Goal: Complete application form

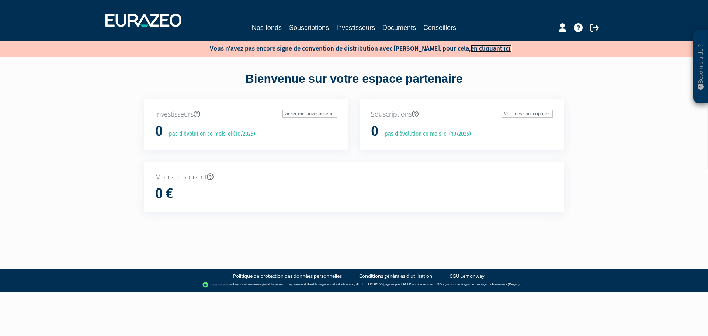
click at [473, 49] on link "en cliquant ici." at bounding box center [490, 49] width 41 height 8
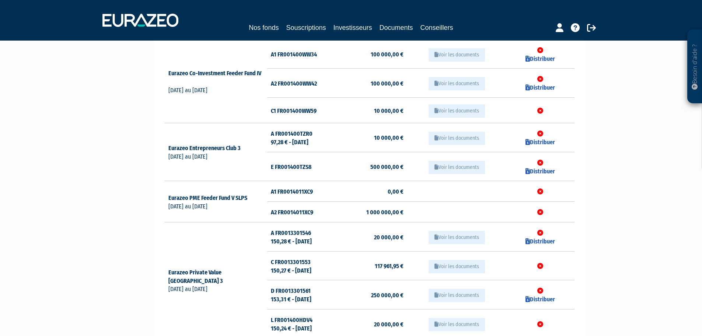
scroll to position [95, 0]
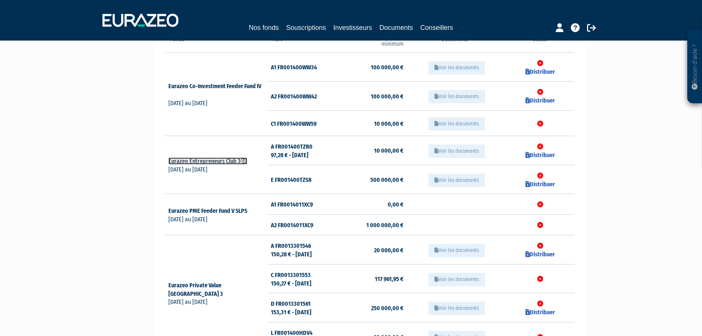
click at [245, 160] on icon at bounding box center [244, 161] width 7 height 6
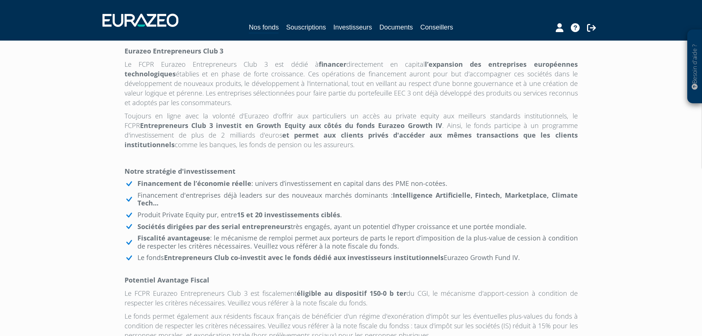
scroll to position [221, 0]
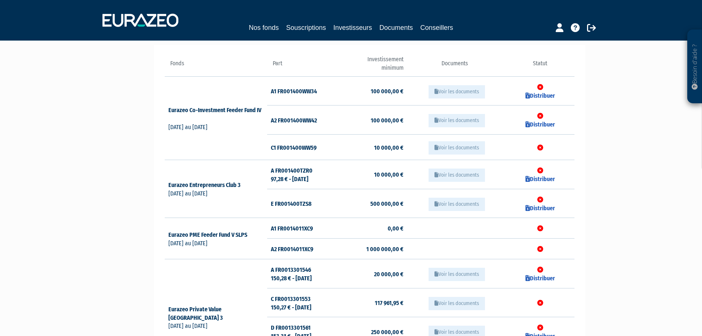
scroll to position [58, 0]
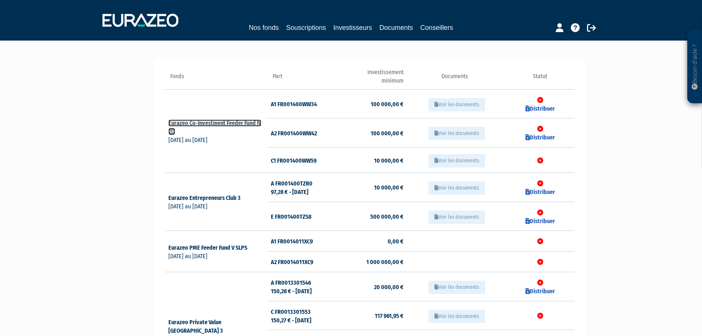
click at [170, 131] on icon at bounding box center [171, 131] width 7 height 6
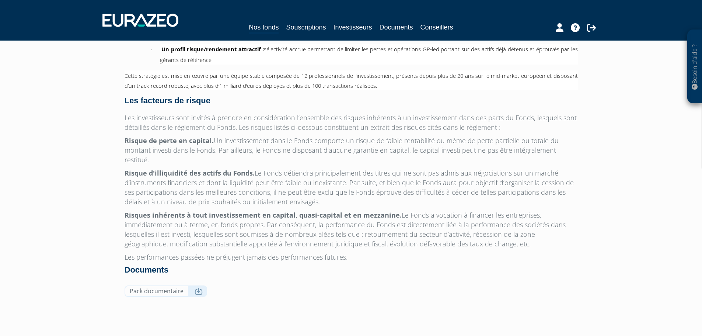
scroll to position [425, 0]
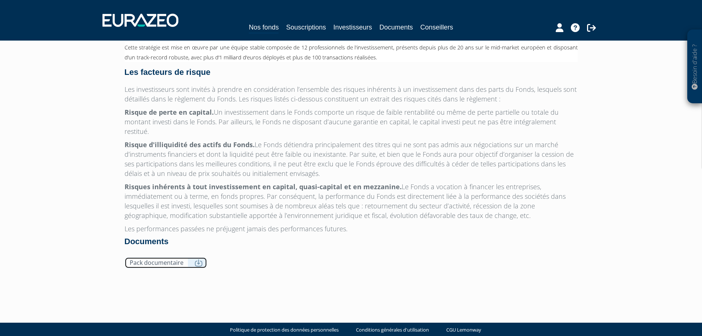
click at [156, 257] on link "Pack documentaire" at bounding box center [166, 262] width 83 height 11
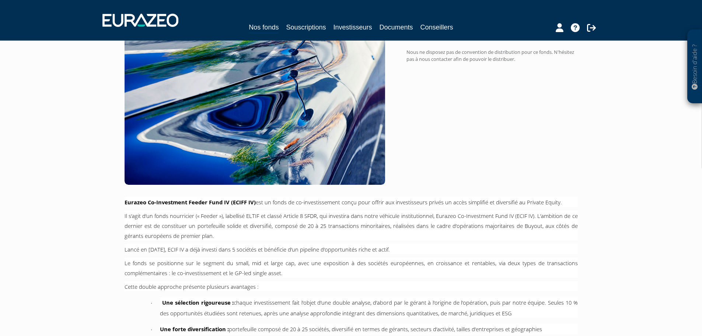
scroll to position [0, 0]
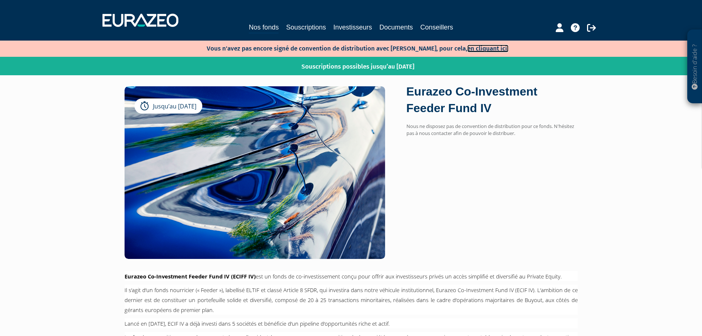
click at [482, 49] on link "en cliquant ici." at bounding box center [487, 49] width 41 height 8
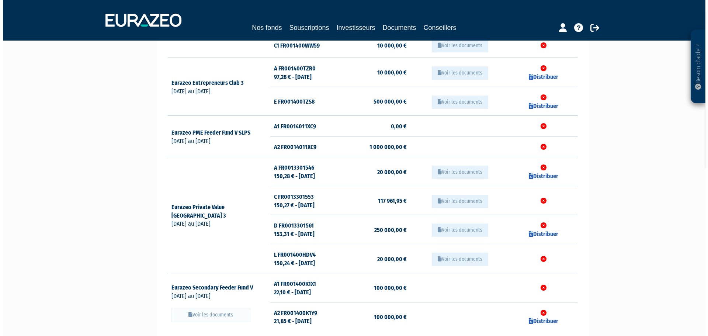
scroll to position [184, 0]
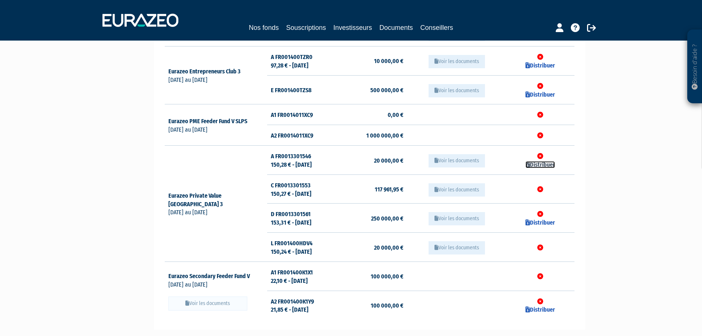
click at [537, 165] on link "Distribuer" at bounding box center [540, 164] width 29 height 7
checkbox input "true"
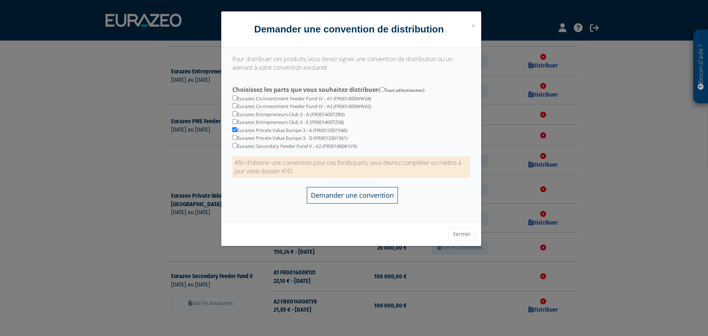
click at [359, 195] on input "Demander une convention" at bounding box center [352, 195] width 91 height 17
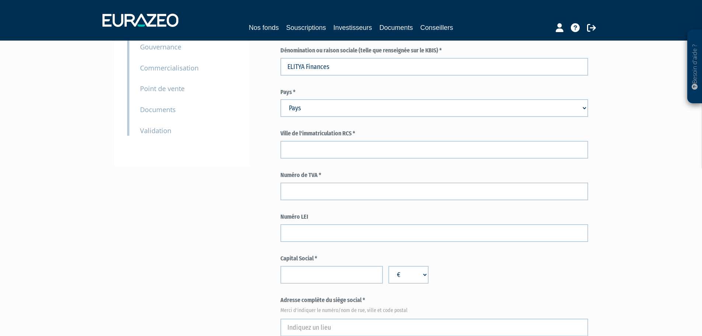
scroll to position [147, 0]
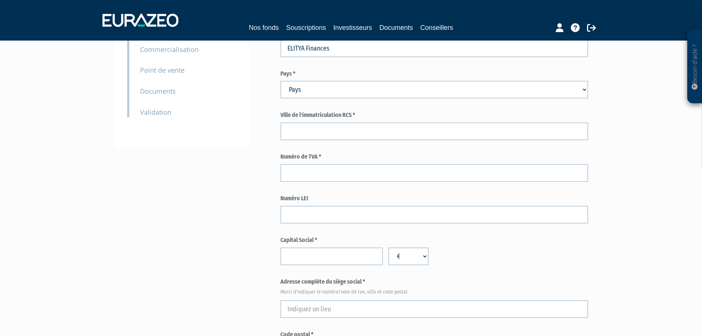
click at [317, 89] on select "Pays [GEOGRAPHIC_DATA] [GEOGRAPHIC_DATA] [GEOGRAPHIC_DATA] [GEOGRAPHIC_DATA] [G…" at bounding box center [434, 90] width 308 height 18
select select "75"
click at [280, 81] on select "Pays [GEOGRAPHIC_DATA] [GEOGRAPHIC_DATA] [GEOGRAPHIC_DATA] [GEOGRAPHIC_DATA] [G…" at bounding box center [434, 90] width 308 height 18
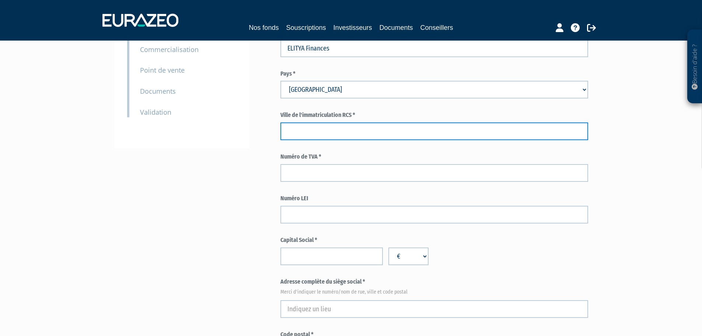
click at [297, 128] on input "text" at bounding box center [434, 131] width 308 height 18
type input "CAEN"
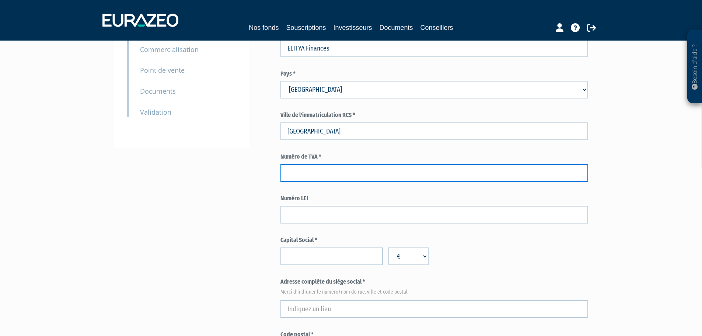
click at [295, 176] on input "text" at bounding box center [434, 173] width 308 height 18
paste input "FR45488123217"
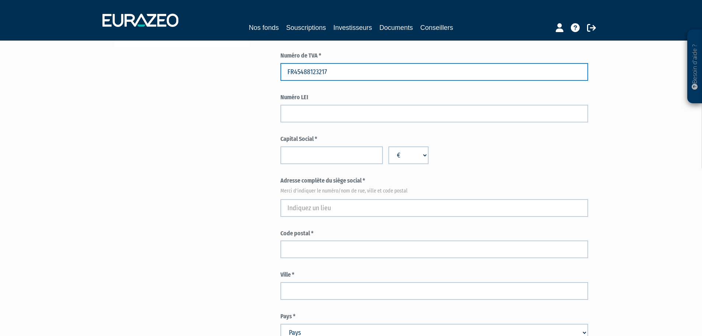
scroll to position [258, 0]
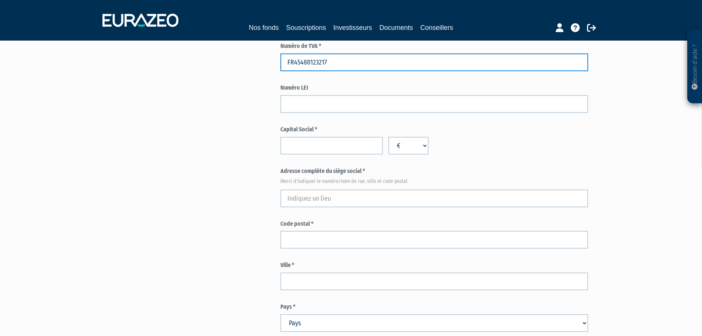
type input "FR45488123217"
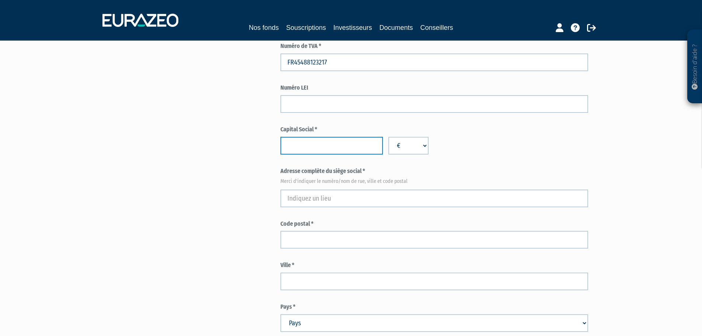
click at [317, 141] on input "number" at bounding box center [331, 146] width 102 height 18
type input "14060"
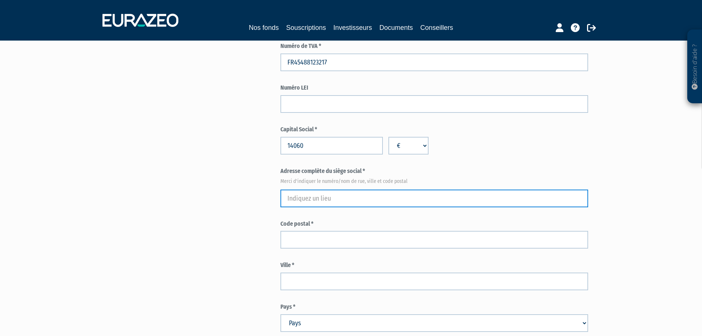
click at [294, 201] on input "text" at bounding box center [434, 198] width 308 height 18
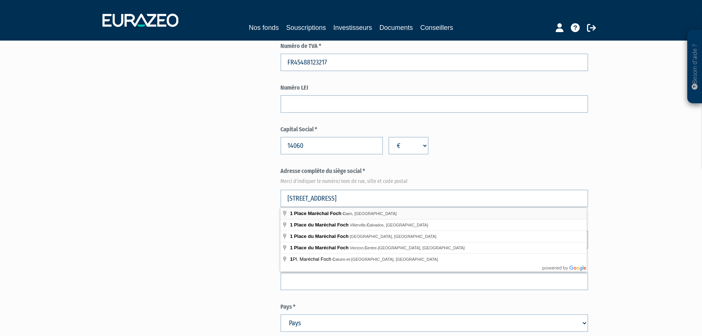
type input "1 Place Maréchal Foch, Caen, France"
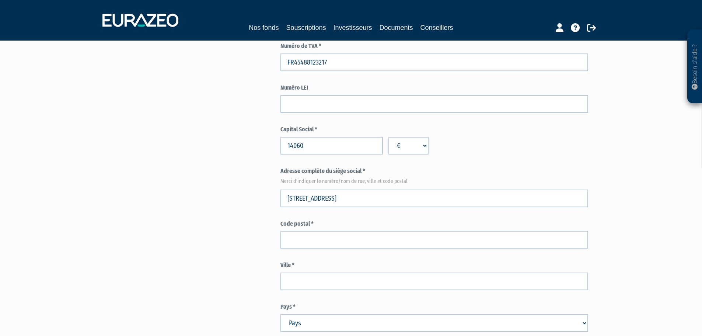
type input "Caen"
select select "75"
type input "14000"
type input "1 Place Maréchal Foch"
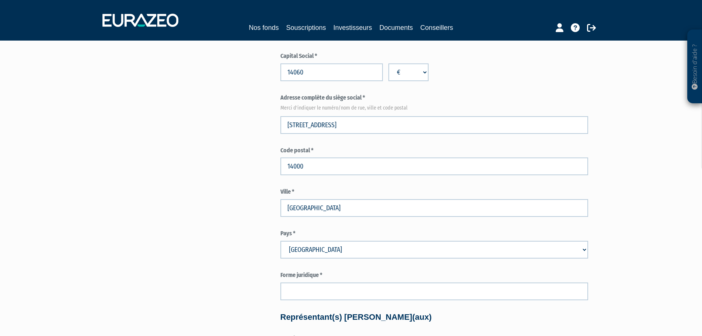
scroll to position [332, 0]
click at [336, 188] on label "Ville *" at bounding box center [434, 191] width 308 height 8
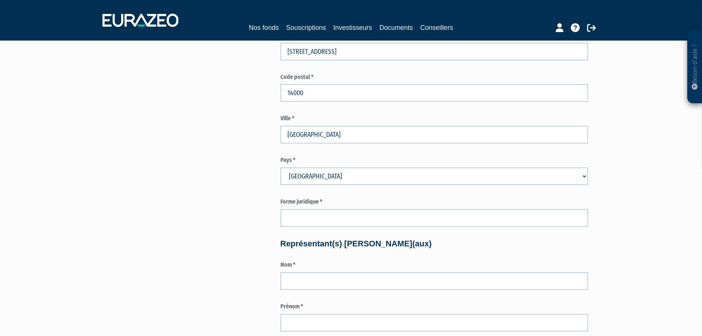
scroll to position [405, 0]
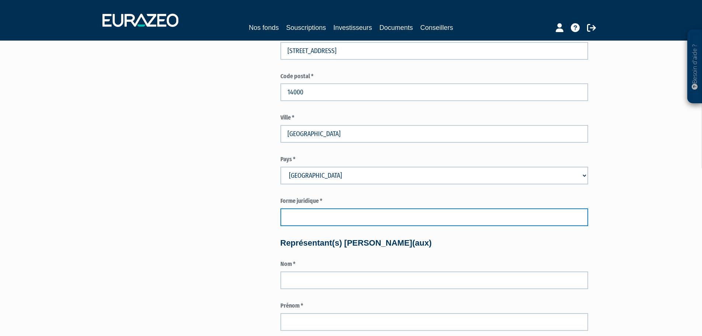
click at [321, 219] on input "text" at bounding box center [434, 217] width 308 height 18
type input "SARL"
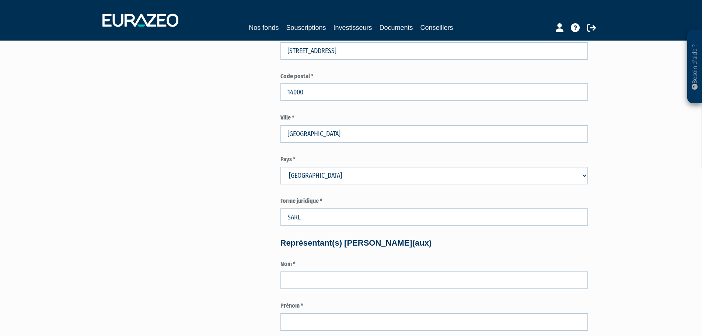
click at [158, 214] on div "Pour obtenir une convention de distribution pour les parts sélectionnées, vous …" at bounding box center [351, 266] width 463 height 1224
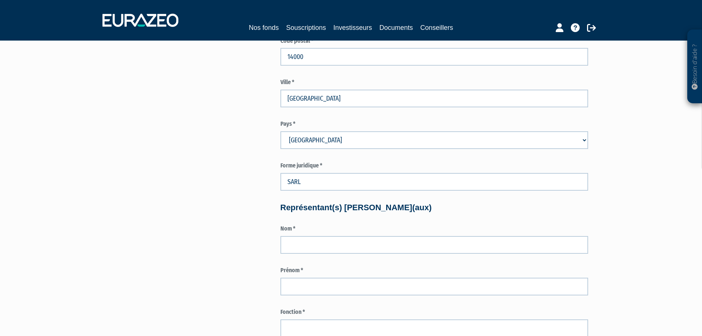
scroll to position [553, 0]
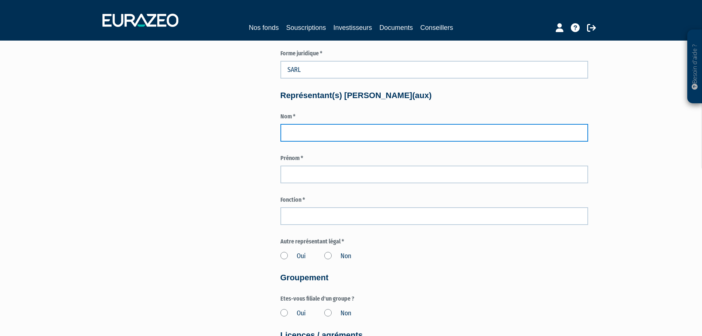
click at [311, 124] on input "text" at bounding box center [434, 133] width 308 height 18
type input "HELLIO"
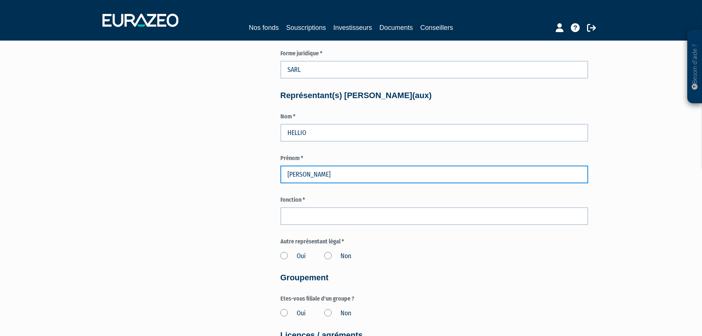
type input "SAMUEL"
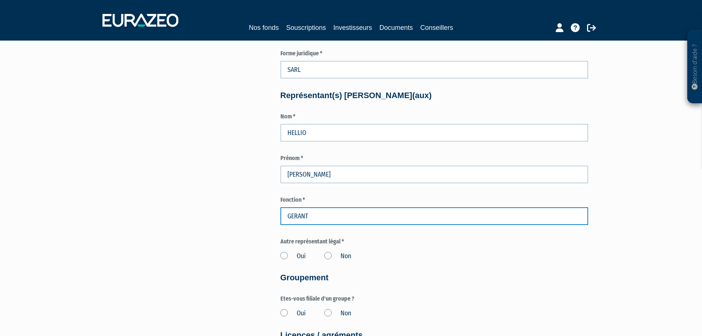
type input "GERANT"
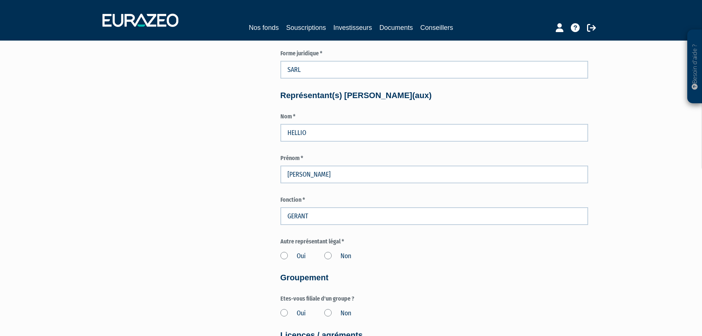
click at [226, 171] on div "Pour obtenir une convention de distribution pour les parts sélectionnées, vous …" at bounding box center [351, 118] width 463 height 1224
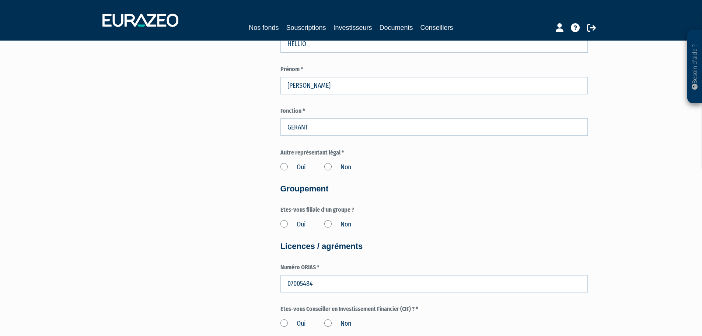
scroll to position [626, 0]
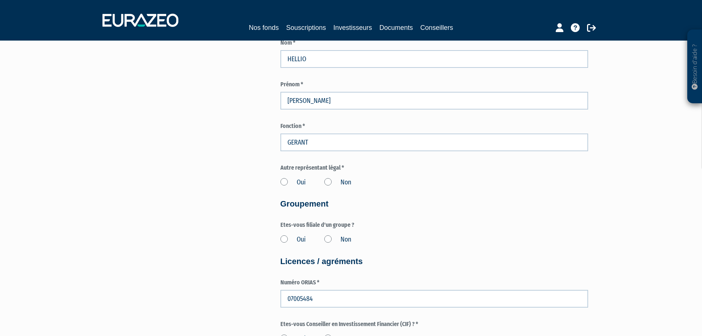
click at [285, 182] on label "Oui" at bounding box center [292, 183] width 25 height 10
click at [0, 0] on input "Oui" at bounding box center [0, 0] width 0 height 0
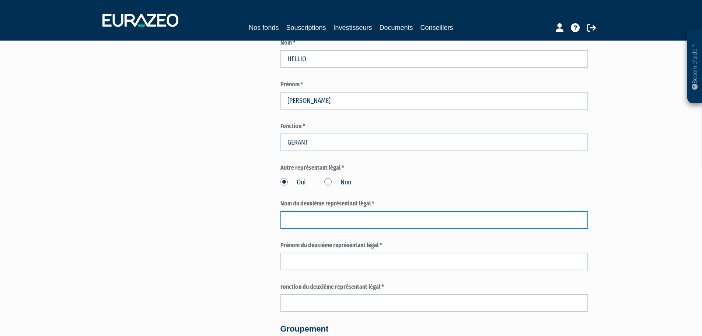
click at [294, 216] on input "text" at bounding box center [434, 220] width 308 height 18
type input "SADOUX"
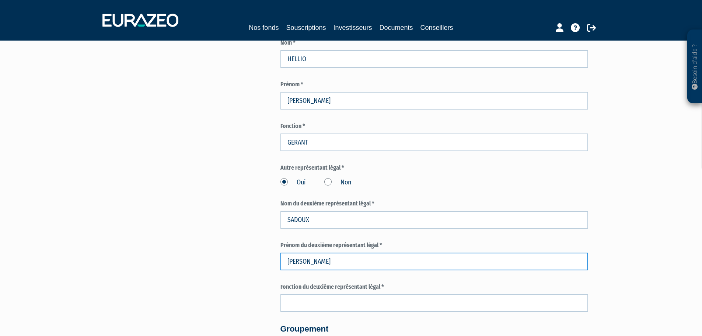
type input "FLORIAN"
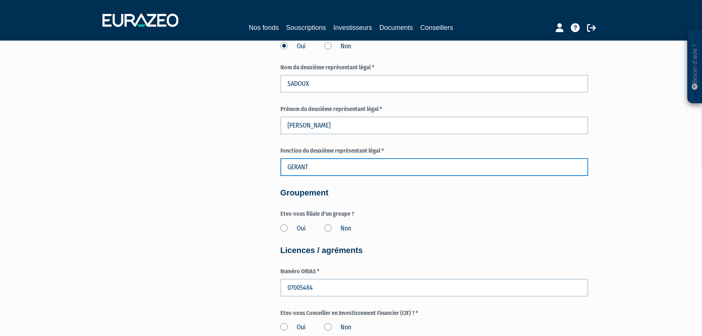
scroll to position [774, 0]
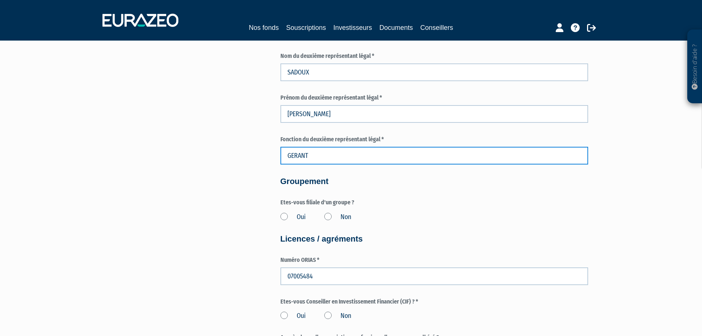
type input "GERANT"
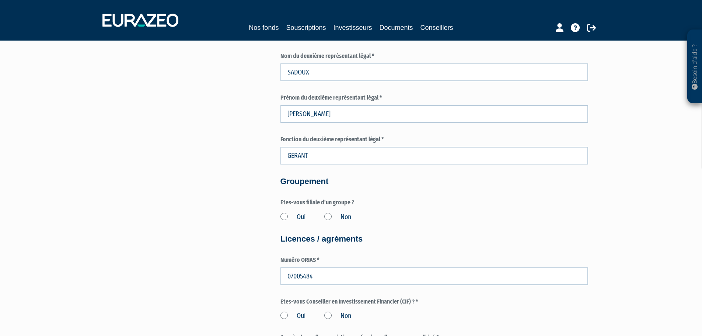
click at [329, 217] on label "Non" at bounding box center [337, 217] width 27 height 10
click at [0, 0] on input "Non" at bounding box center [0, 0] width 0 height 0
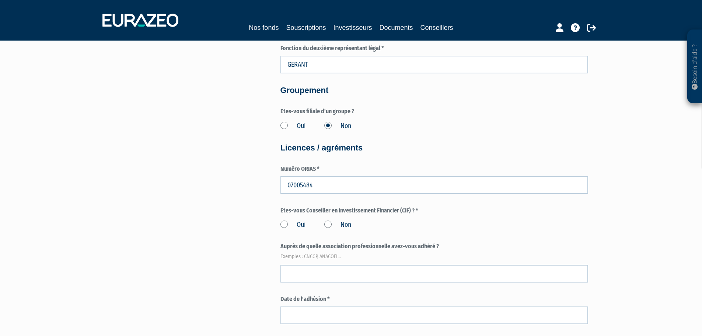
scroll to position [884, 0]
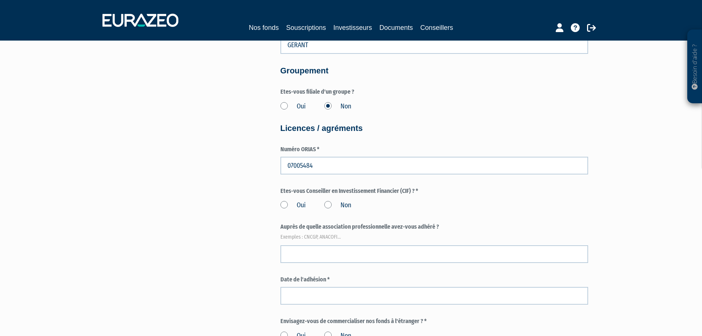
click at [285, 203] on label "Oui" at bounding box center [292, 205] width 25 height 10
click at [0, 0] on input "Oui" at bounding box center [0, 0] width 0 height 0
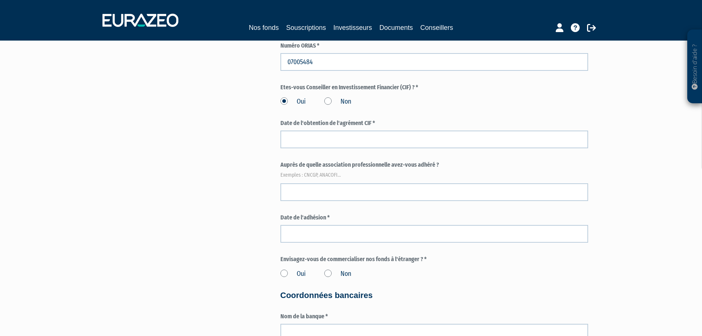
scroll to position [995, 0]
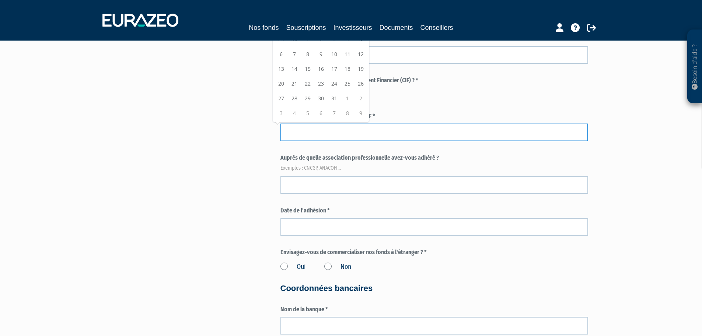
click at [307, 130] on input at bounding box center [434, 132] width 308 height 18
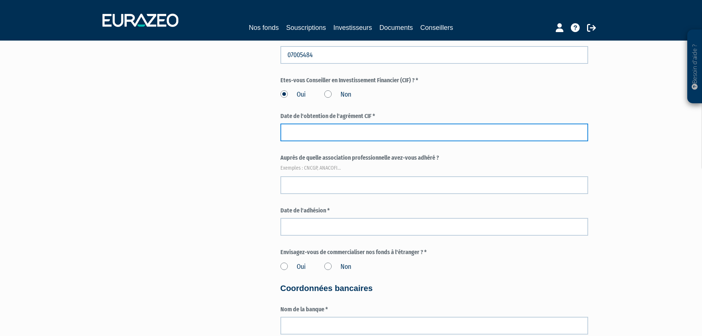
click at [301, 130] on input at bounding box center [434, 132] width 308 height 18
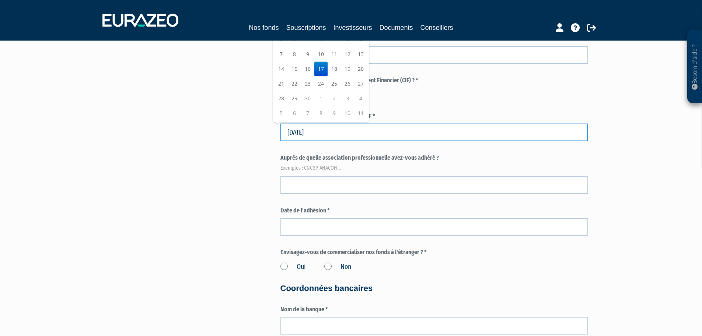
type input "17/11/2011"
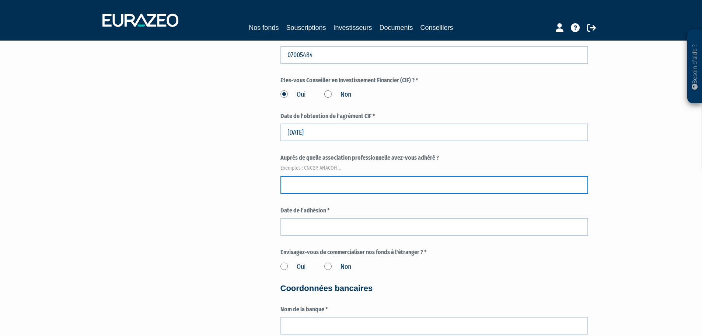
click at [300, 181] on input "text" at bounding box center [434, 185] width 308 height 18
type input "ANACOFI"
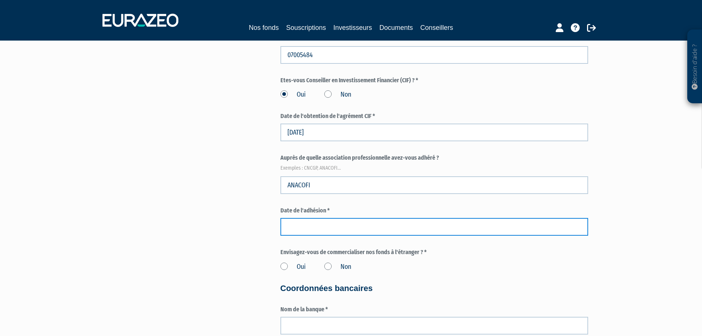
click at [293, 229] on input at bounding box center [434, 227] width 308 height 18
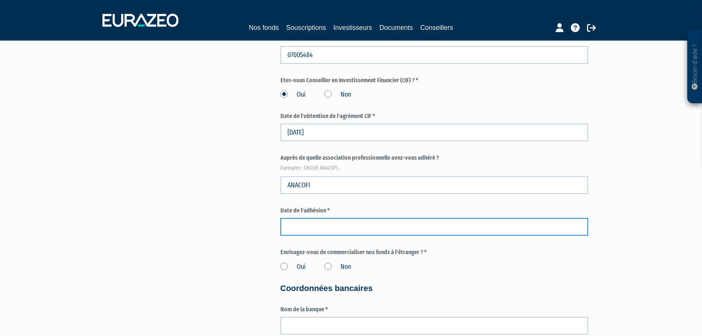
click at [297, 228] on input at bounding box center [434, 227] width 308 height 18
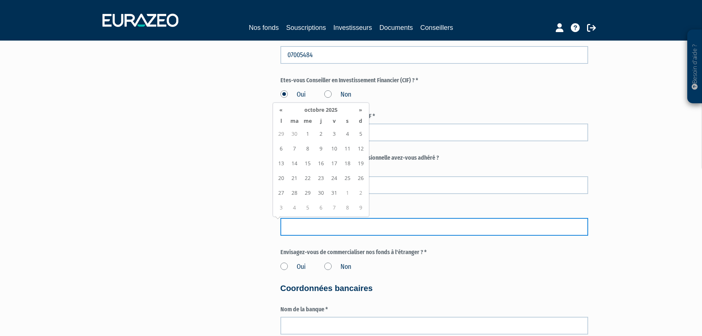
click at [292, 228] on input at bounding box center [434, 227] width 308 height 18
type input "19/12/2011"
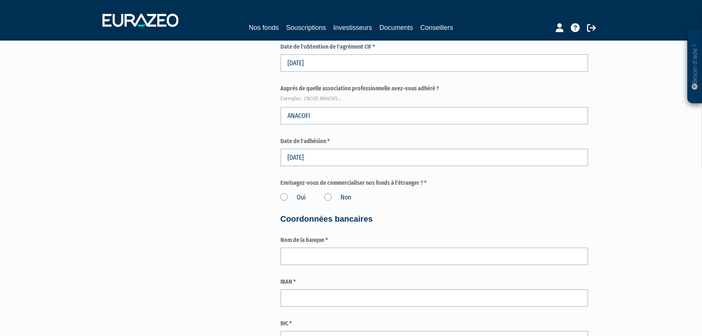
scroll to position [1069, 0]
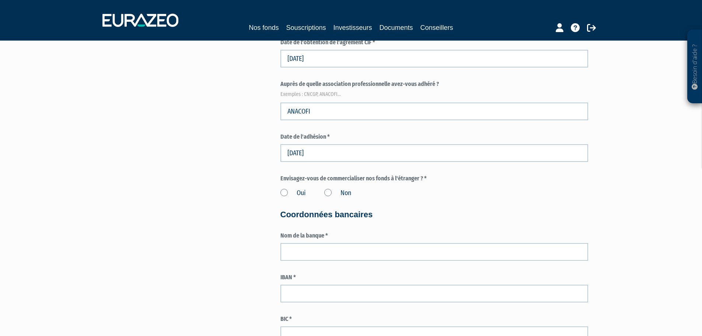
click at [329, 193] on label "Non" at bounding box center [337, 193] width 27 height 10
click at [0, 0] on input "Non" at bounding box center [0, 0] width 0 height 0
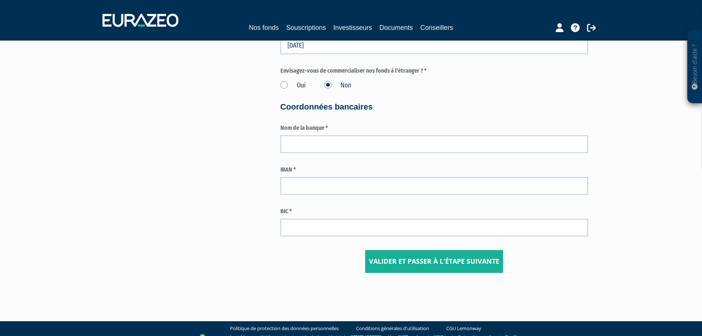
scroll to position [1179, 0]
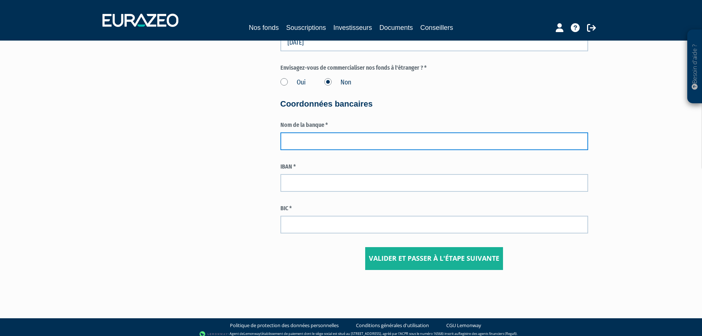
click at [303, 133] on input "text" at bounding box center [434, 141] width 308 height 18
click at [313, 136] on input "text" at bounding box center [434, 141] width 308 height 18
type input "c"
type input "CIC"
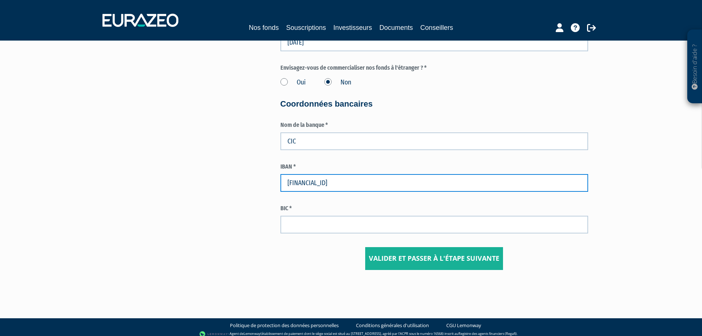
type input "FR7630027160850002024750169"
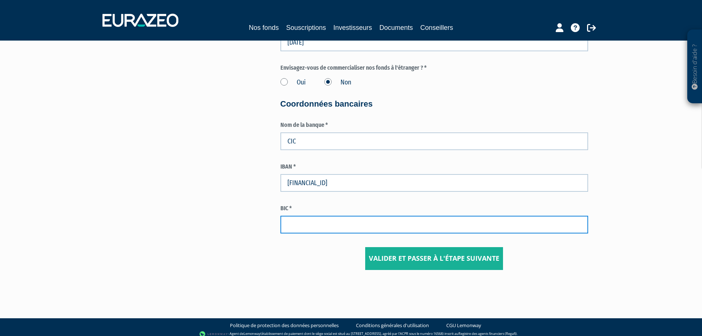
click at [303, 220] on input "text" at bounding box center [434, 225] width 308 height 18
type input "CMCIFRPP"
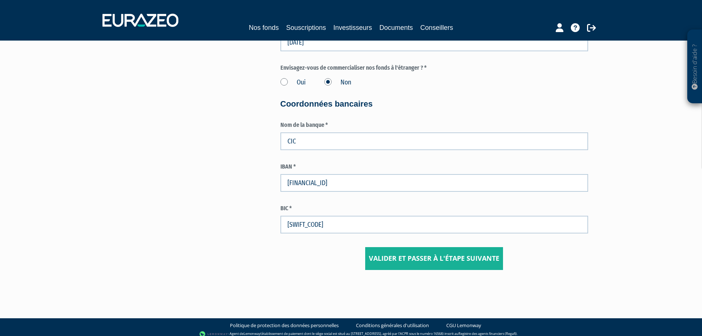
click at [297, 260] on center "Valider et passer à l'étape suivante" at bounding box center [434, 258] width 308 height 23
click at [437, 257] on input "Valider et passer à l'étape suivante" at bounding box center [434, 258] width 138 height 23
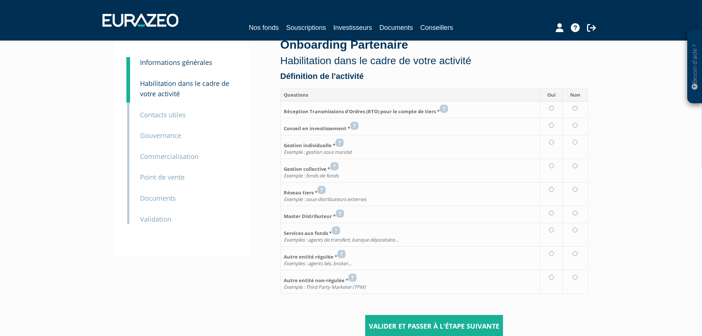
scroll to position [37, 0]
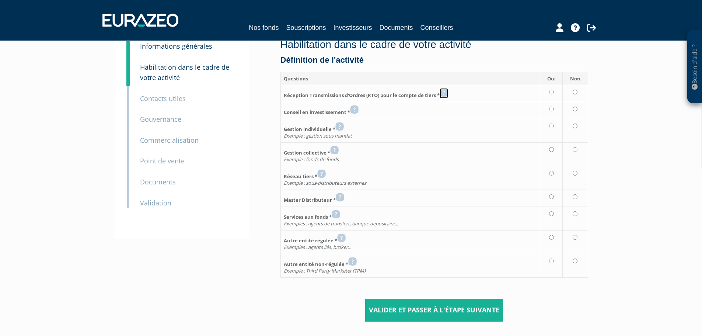
click at [448, 91] on icon at bounding box center [444, 92] width 8 height 9
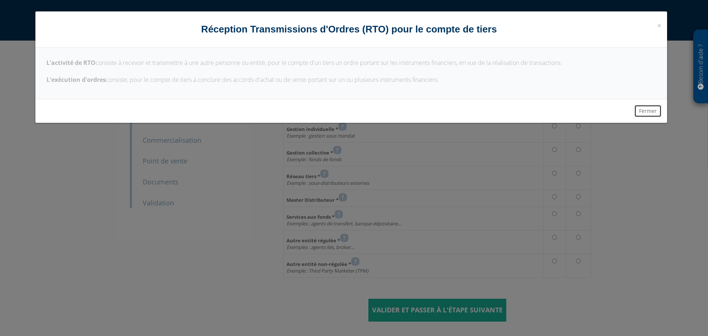
click at [652, 113] on button "Fermer" at bounding box center [647, 111] width 27 height 13
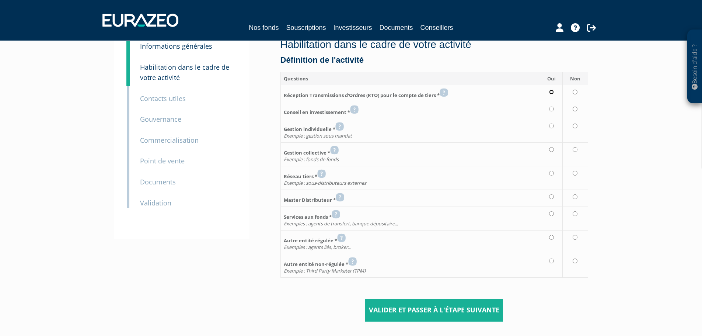
click at [552, 93] on input "radio" at bounding box center [551, 92] width 5 height 5
radio input "true"
click at [551, 108] on input "radio" at bounding box center [551, 109] width 5 height 5
radio input "true"
click at [574, 126] on input "radio" at bounding box center [575, 125] width 5 height 5
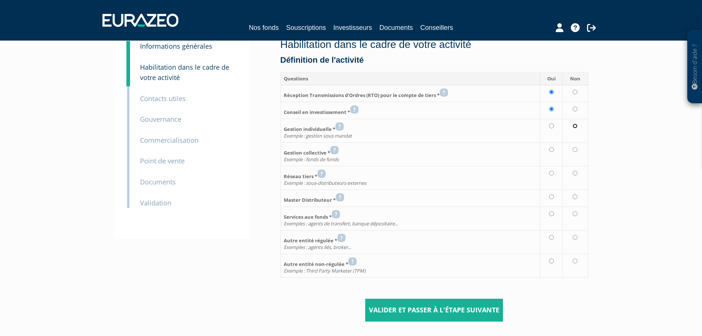
radio input "true"
click at [577, 149] on input "radio" at bounding box center [575, 149] width 5 height 5
radio input "true"
click at [576, 172] on input "radio" at bounding box center [575, 173] width 5 height 5
radio input "true"
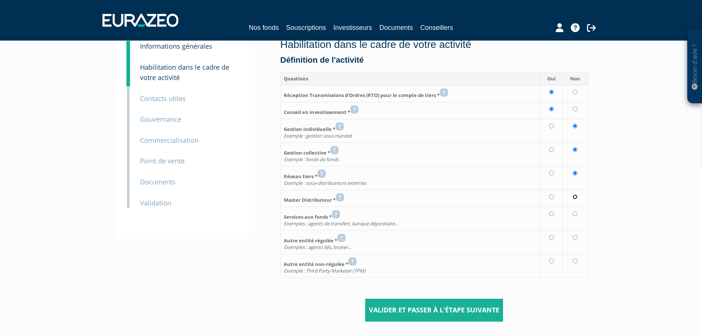
click at [575, 196] on input "radio" at bounding box center [575, 196] width 5 height 5
radio input "true"
click at [576, 214] on input "radio" at bounding box center [575, 213] width 5 height 5
radio input "true"
click at [577, 237] on input "radio" at bounding box center [575, 237] width 5 height 5
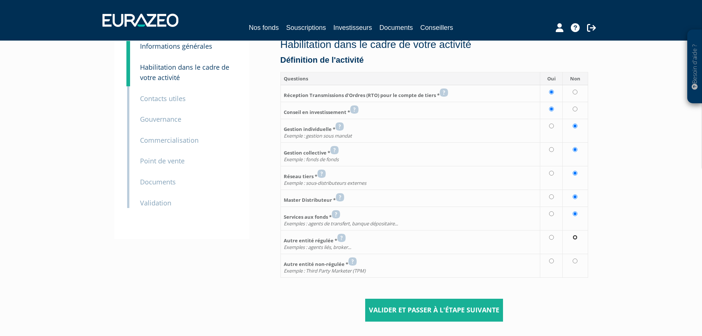
radio input "true"
click at [575, 262] on input "radio" at bounding box center [575, 260] width 5 height 5
radio input "true"
click at [448, 308] on input "Valider et passer à l'étape suivante" at bounding box center [434, 310] width 138 height 23
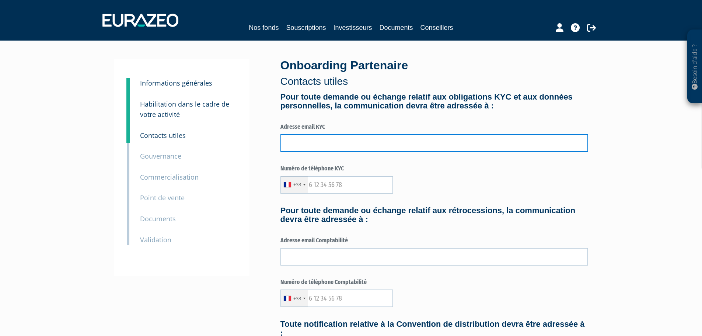
click at [309, 140] on input "text" at bounding box center [434, 143] width 308 height 18
type input "s.hellio@elitya.com"
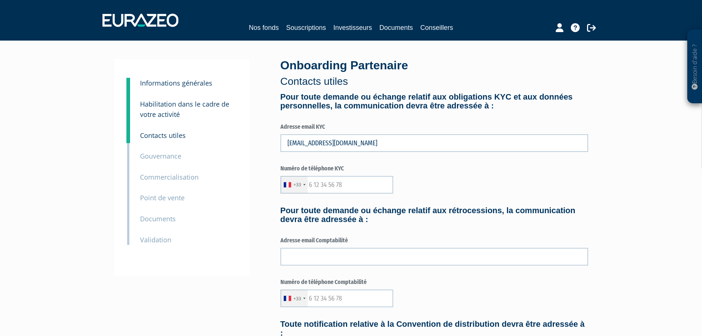
type input "0663852452"
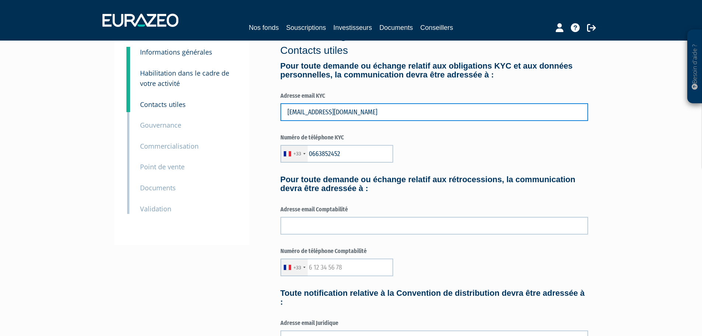
scroll to position [74, 0]
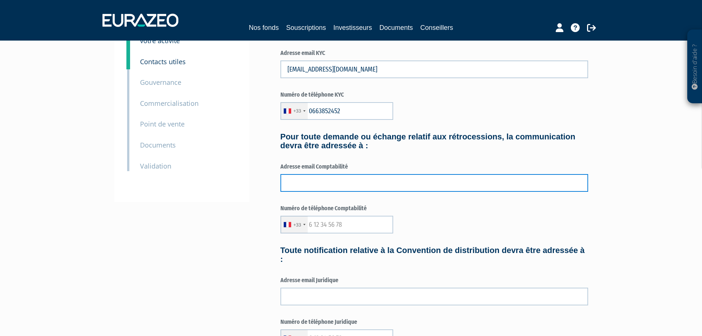
click at [354, 181] on input "text" at bounding box center [434, 183] width 308 height 18
click at [314, 183] on input "text" at bounding box center [434, 183] width 308 height 18
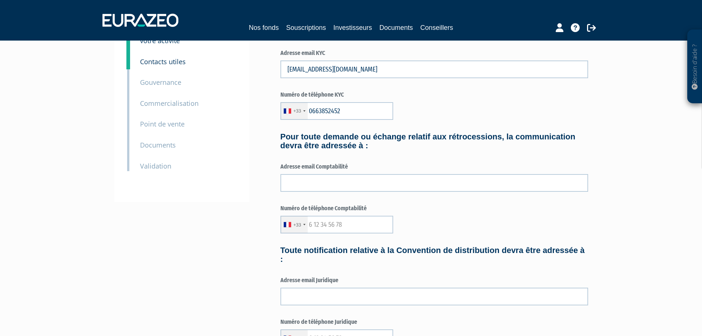
click at [254, 227] on div "3 Informations générales 4 Habilitation dans le cadre de votre activité 5 Conta…" at bounding box center [351, 267] width 463 height 564
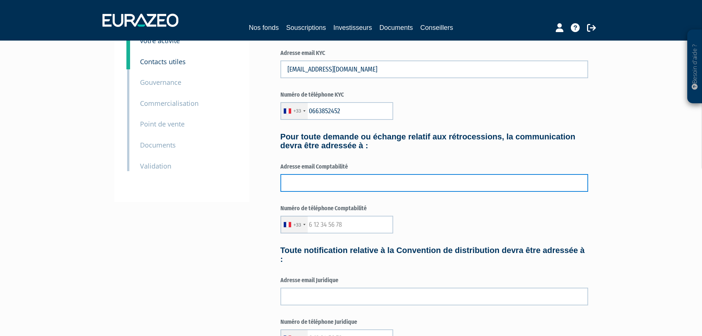
click at [296, 183] on input "text" at bounding box center [434, 183] width 308 height 18
type input "s.hellio@elitya.com"
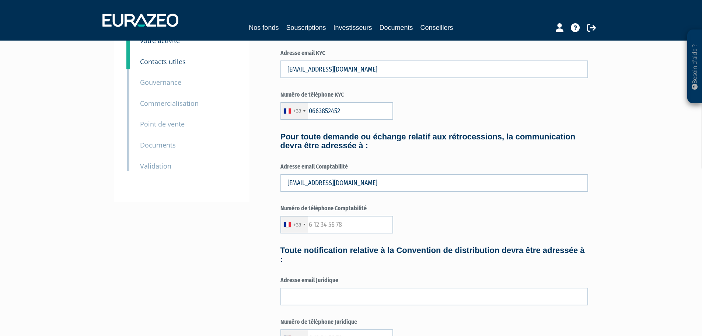
type input "0663852452"
click at [268, 235] on div "3 Informations générales 4 Habilitation dans le cadre de votre activité 5 Conta…" at bounding box center [351, 267] width 463 height 564
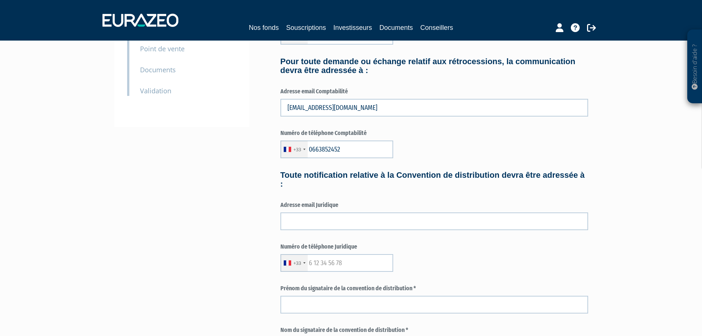
scroll to position [184, 0]
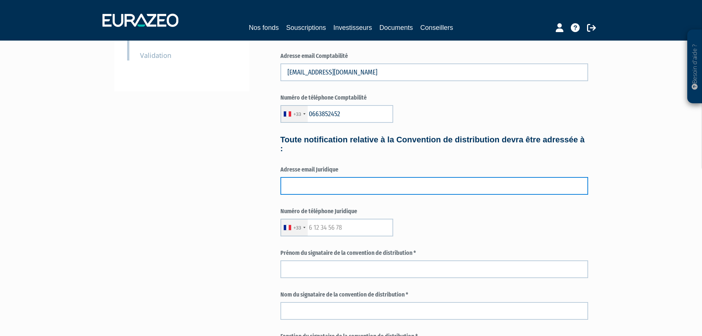
click at [324, 184] on input "text" at bounding box center [434, 186] width 308 height 18
type input "s.hellio@elitya.com"
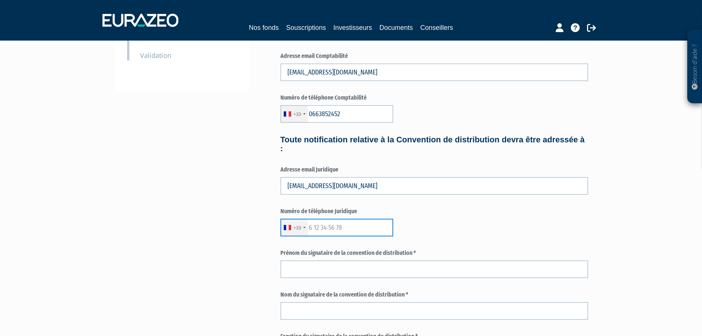
type input "0663852452"
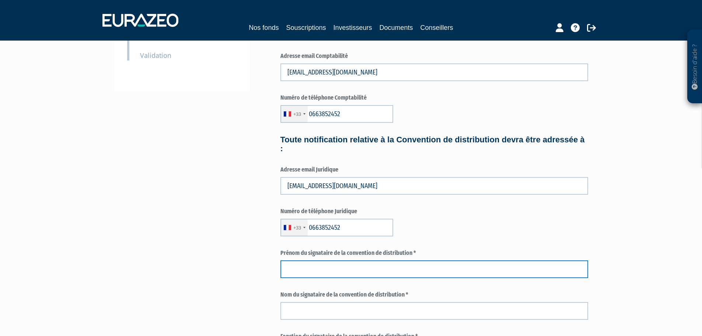
type input "SAMUEL"
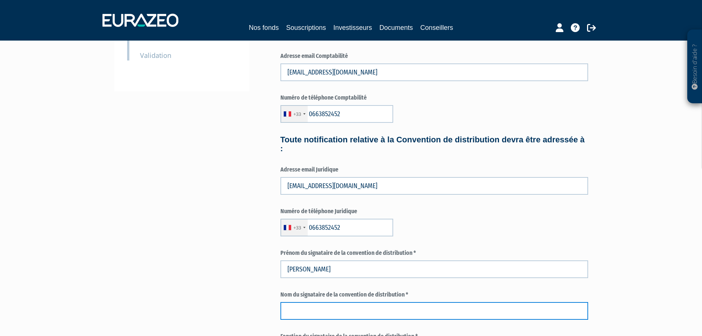
type input "HELLIO"
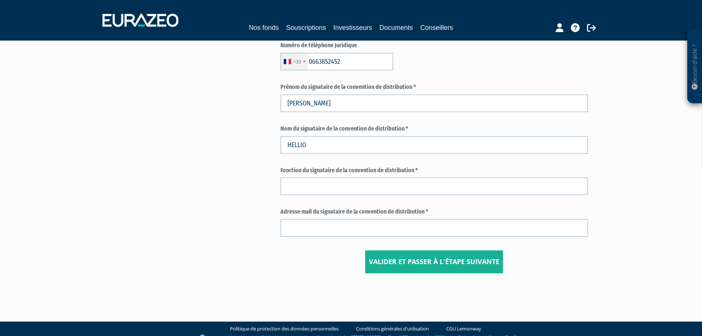
scroll to position [359, 0]
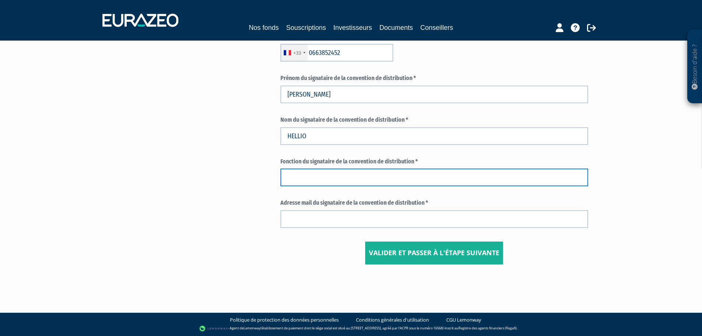
click at [303, 175] on input "text" at bounding box center [434, 177] width 308 height 18
type input "GERANT"
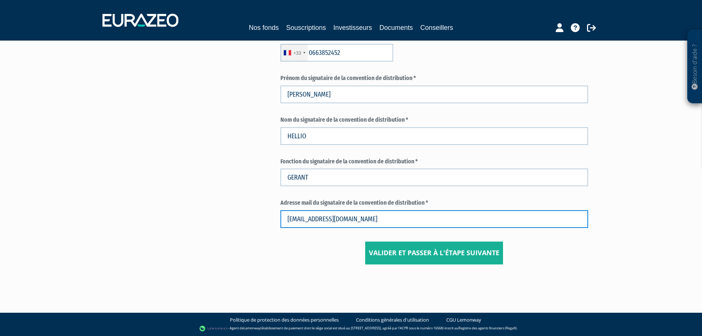
type input "s.hellio@elitya.com"
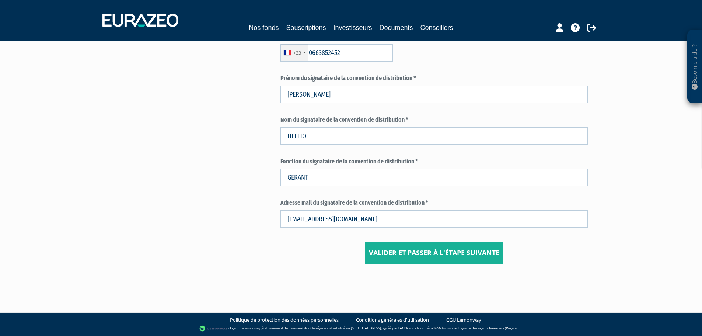
click at [445, 255] on input "Valider et passer à l'étape suivante" at bounding box center [434, 252] width 138 height 23
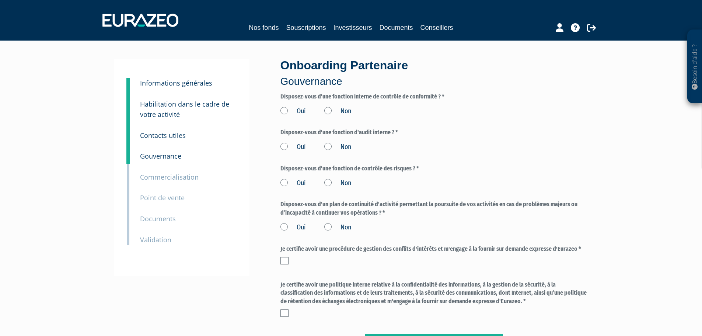
click at [329, 144] on label "Non" at bounding box center [337, 147] width 27 height 10
click at [0, 0] on input "Non" at bounding box center [0, 0] width 0 height 0
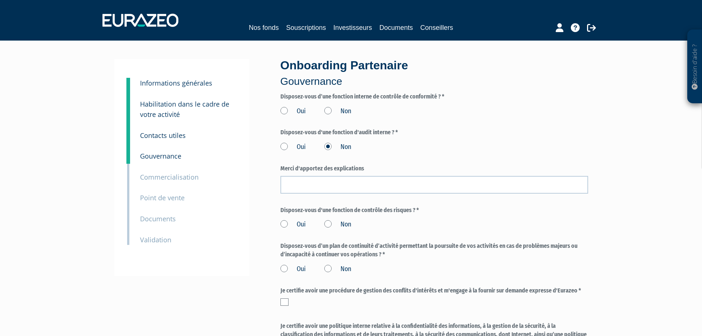
click at [285, 146] on label "Oui" at bounding box center [292, 147] width 25 height 10
click at [0, 0] on input "Oui" at bounding box center [0, 0] width 0 height 0
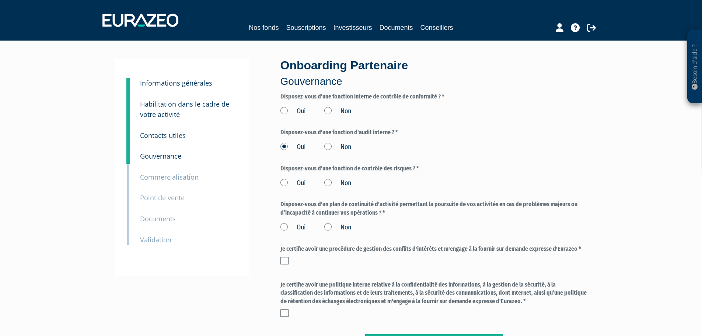
click at [329, 182] on label "Non" at bounding box center [337, 183] width 27 height 10
click at [0, 0] on input "Non" at bounding box center [0, 0] width 0 height 0
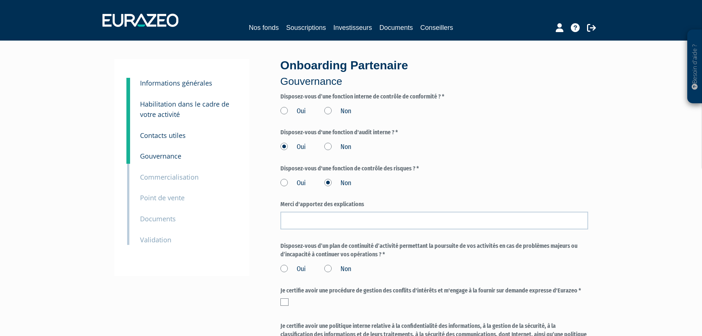
click at [281, 182] on label "Oui" at bounding box center [292, 183] width 25 height 10
click at [0, 0] on input "Oui" at bounding box center [0, 0] width 0 height 0
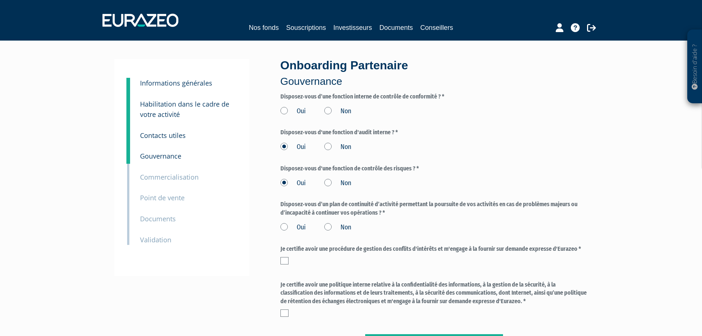
click at [285, 228] on label "Oui" at bounding box center [292, 228] width 25 height 10
click at [0, 0] on input "Oui" at bounding box center [0, 0] width 0 height 0
click at [284, 261] on label at bounding box center [284, 260] width 8 height 7
click at [0, 0] on input "checkbox" at bounding box center [0, 0] width 0 height 0
click at [329, 112] on label "Non" at bounding box center [337, 112] width 27 height 10
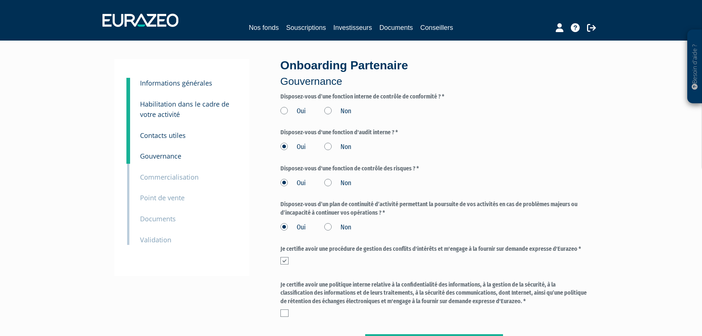
click at [0, 0] on input "Non" at bounding box center [0, 0] width 0 height 0
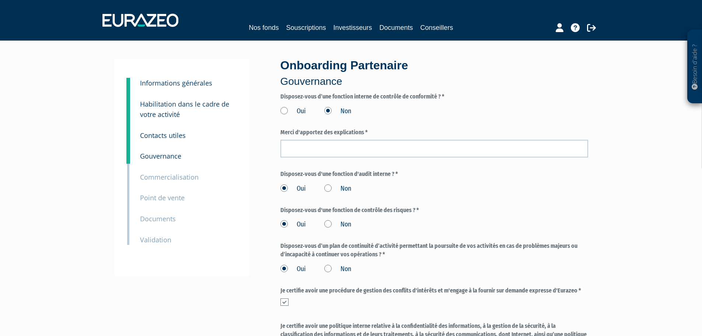
click at [284, 109] on label "Oui" at bounding box center [292, 112] width 25 height 10
click at [0, 0] on input "Oui" at bounding box center [0, 0] width 0 height 0
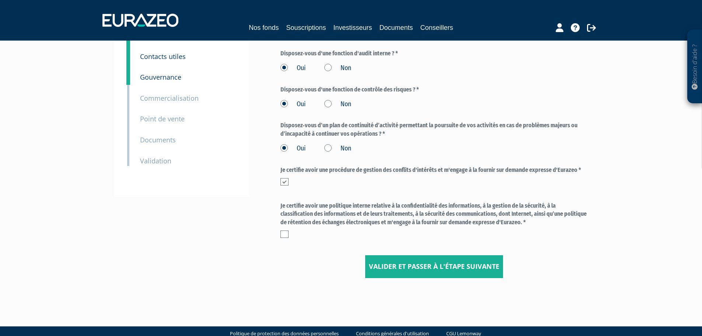
scroll to position [93, 0]
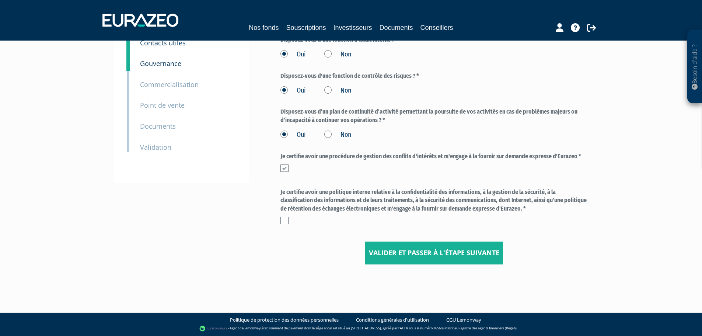
click at [286, 219] on label at bounding box center [284, 220] width 8 height 7
click at [0, 0] on input "checkbox" at bounding box center [0, 0] width 0 height 0
click at [401, 254] on input "Valider et passer à l'étape suivante" at bounding box center [434, 252] width 138 height 23
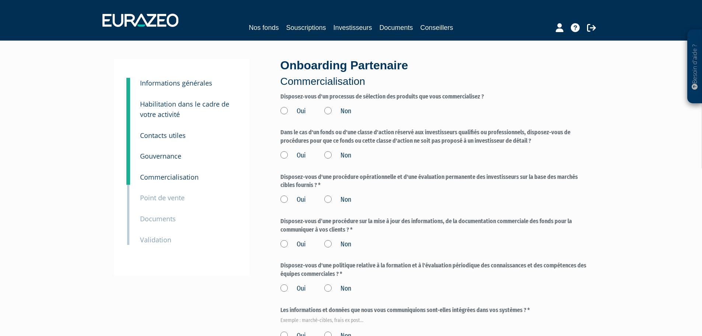
click at [281, 111] on label "Oui" at bounding box center [292, 112] width 25 height 10
click at [0, 0] on input "Oui" at bounding box center [0, 0] width 0 height 0
click at [283, 156] on label "Oui" at bounding box center [292, 156] width 25 height 10
click at [0, 0] on input "Oui" at bounding box center [0, 0] width 0 height 0
click at [284, 198] on label "Oui" at bounding box center [292, 200] width 25 height 10
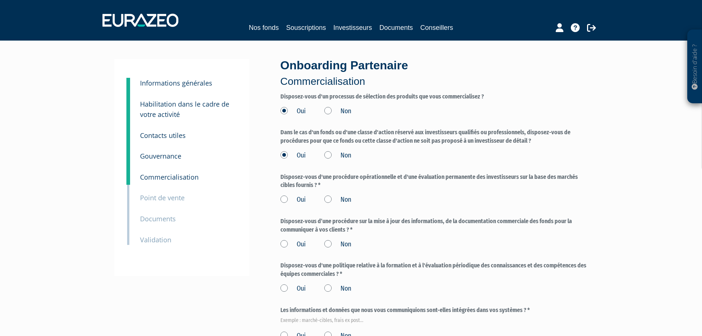
click at [0, 0] on input "Oui" at bounding box center [0, 0] width 0 height 0
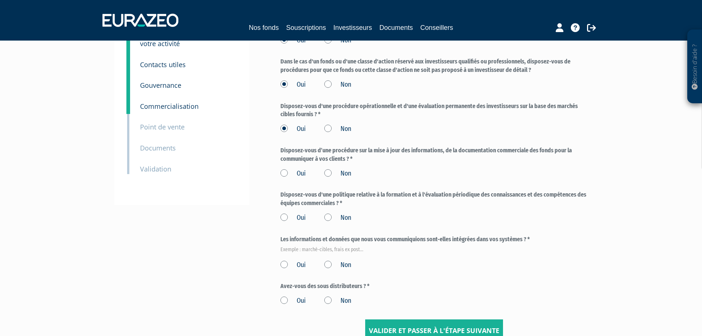
scroll to position [74, 0]
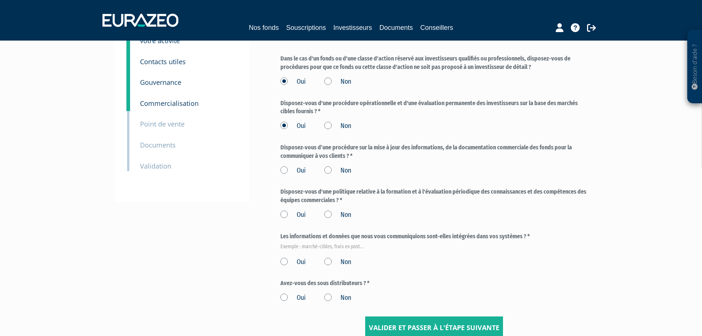
click at [329, 170] on label "Non" at bounding box center [337, 171] width 27 height 10
click at [0, 0] on input "Non" at bounding box center [0, 0] width 0 height 0
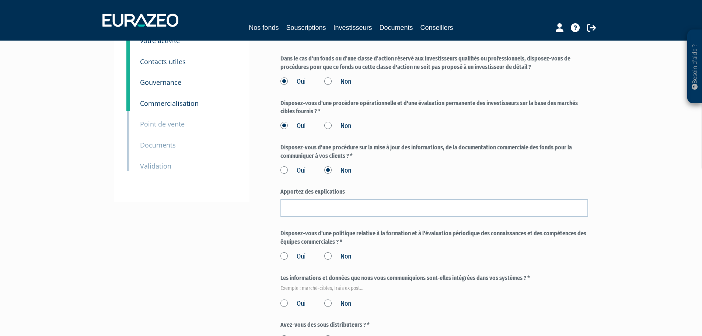
click at [283, 169] on label "Oui" at bounding box center [292, 171] width 25 height 10
click at [0, 0] on input "Oui" at bounding box center [0, 0] width 0 height 0
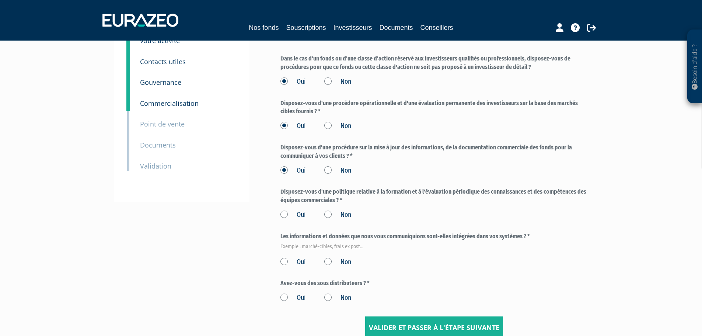
click at [283, 213] on label "Oui" at bounding box center [292, 215] width 25 height 10
click at [0, 0] on input "Oui" at bounding box center [0, 0] width 0 height 0
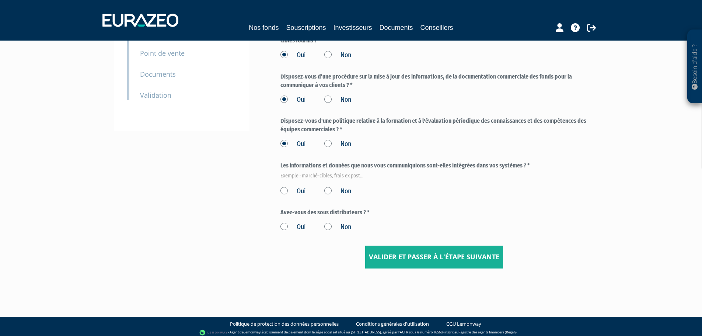
scroll to position [149, 0]
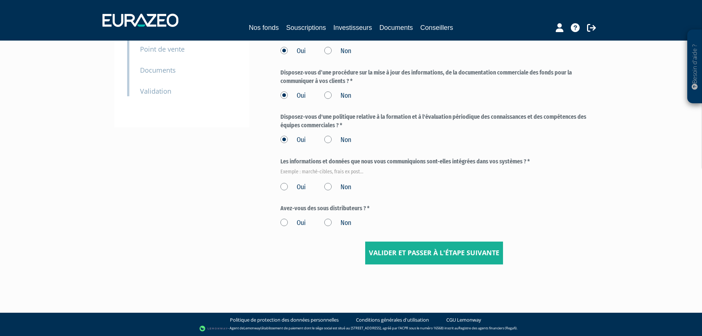
click at [285, 187] on label "Oui" at bounding box center [292, 187] width 25 height 10
click at [0, 0] on input "Oui" at bounding box center [0, 0] width 0 height 0
click at [333, 223] on label "Non" at bounding box center [337, 223] width 27 height 10
click at [0, 0] on input "Non" at bounding box center [0, 0] width 0 height 0
click at [329, 186] on label "Non" at bounding box center [337, 187] width 27 height 10
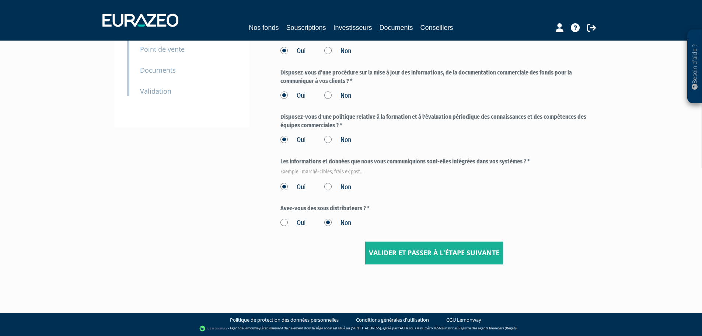
click at [0, 0] on input "Non" at bounding box center [0, 0] width 0 height 0
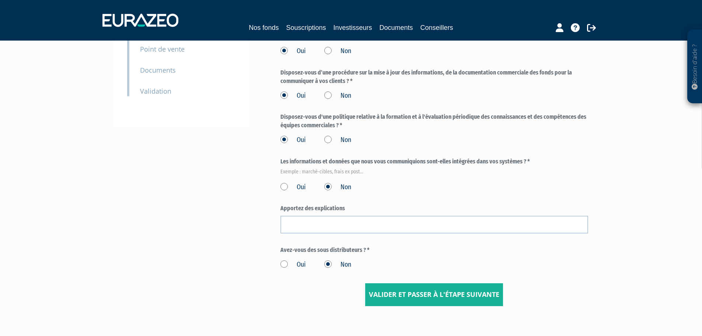
click at [280, 183] on label "Oui" at bounding box center [292, 187] width 25 height 10
click at [0, 0] on input "Oui" at bounding box center [0, 0] width 0 height 0
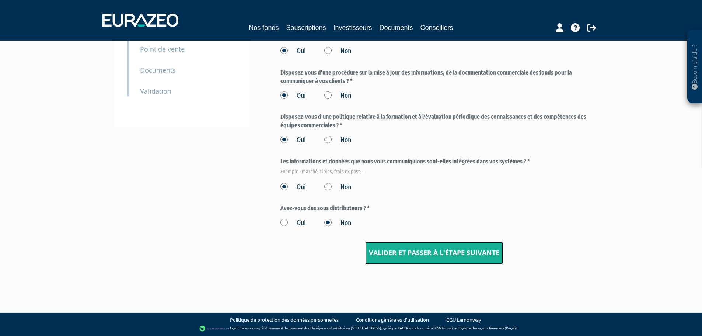
click at [383, 247] on input "Valider et passer à l'étape suivante" at bounding box center [434, 252] width 138 height 23
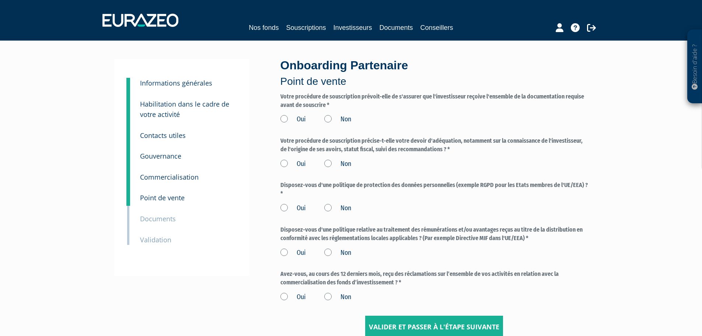
click at [283, 119] on label "Oui" at bounding box center [292, 120] width 25 height 10
click at [0, 0] on input "Oui" at bounding box center [0, 0] width 0 height 0
click at [284, 162] on label "Oui" at bounding box center [292, 164] width 25 height 10
click at [0, 0] on input "Oui" at bounding box center [0, 0] width 0 height 0
click at [283, 208] on label "Oui" at bounding box center [292, 208] width 25 height 10
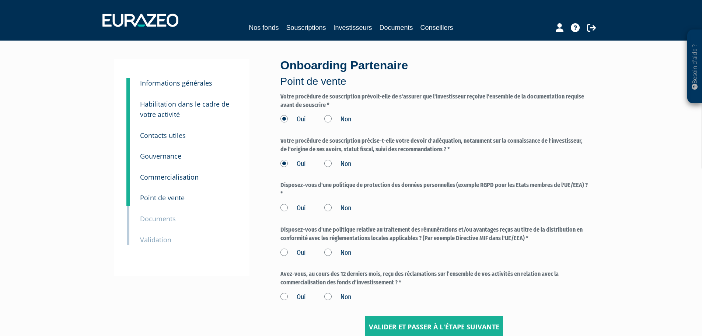
click at [0, 0] on input "Oui" at bounding box center [0, 0] width 0 height 0
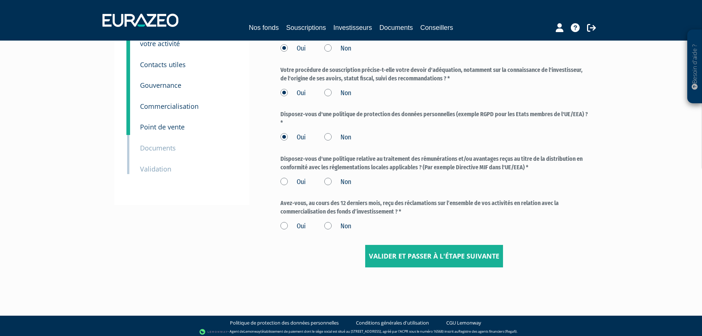
scroll to position [74, 0]
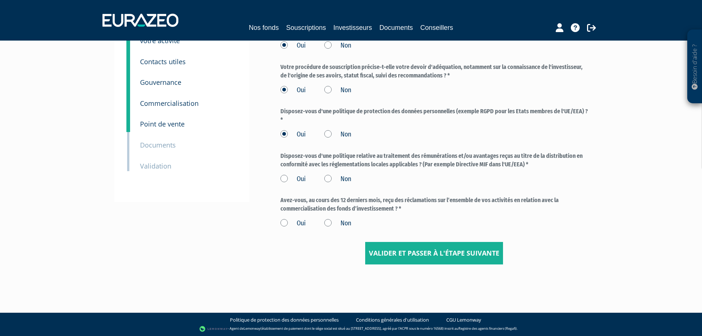
click at [284, 178] on label "Oui" at bounding box center [292, 179] width 25 height 10
click at [0, 0] on input "Oui" at bounding box center [0, 0] width 0 height 0
click at [328, 223] on label "Non" at bounding box center [337, 224] width 27 height 10
click at [0, 0] on input "Non" at bounding box center [0, 0] width 0 height 0
click at [401, 249] on input "Valider et passer à l'étape suivante" at bounding box center [434, 253] width 138 height 23
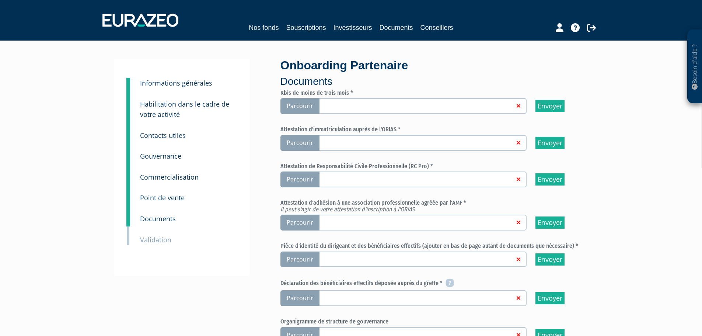
click at [381, 100] on label "Parcourir" at bounding box center [403, 106] width 246 height 16
click at [0, 0] on input "Parcourir" at bounding box center [0, 0] width 0 height 0
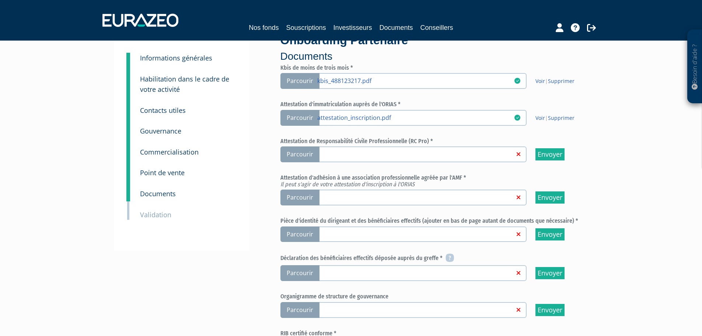
scroll to position [37, 0]
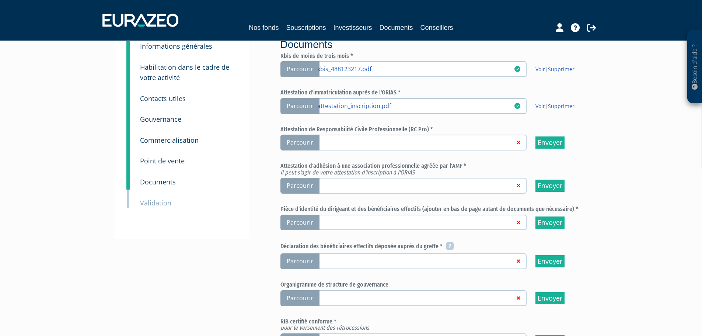
click at [354, 186] on link at bounding box center [415, 184] width 197 height 7
click at [0, 0] on input "Parcourir" at bounding box center [0, 0] width 0 height 0
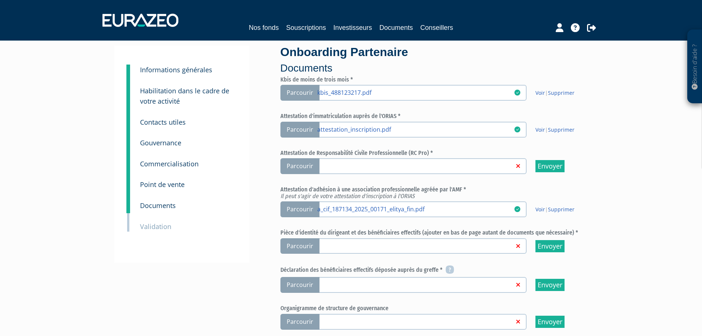
scroll to position [37, 0]
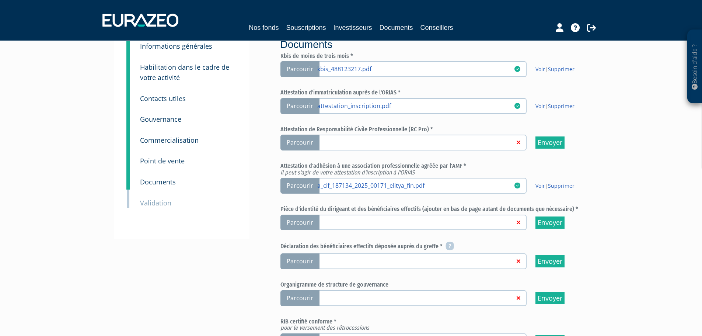
click at [338, 221] on link at bounding box center [415, 221] width 197 height 7
click at [0, 0] on input "Parcourir" at bounding box center [0, 0] width 0 height 0
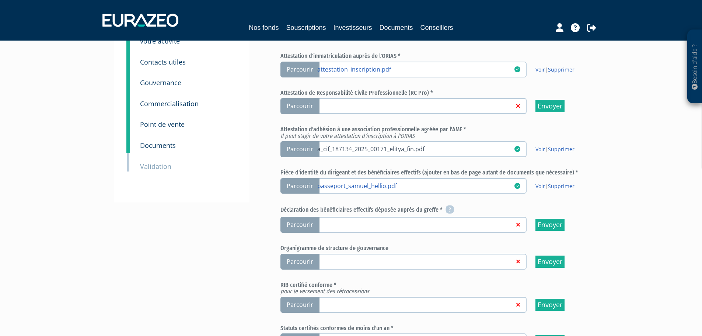
scroll to position [74, 0]
click at [339, 223] on link at bounding box center [415, 223] width 197 height 7
click at [0, 0] on input "Parcourir" at bounding box center [0, 0] width 0 height 0
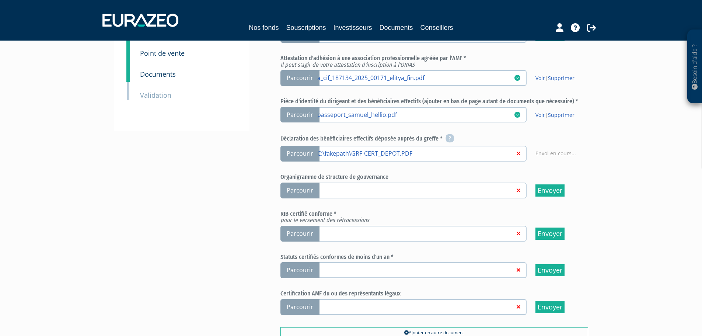
scroll to position [147, 0]
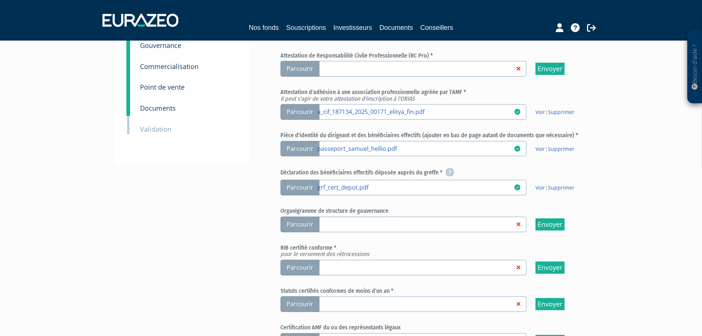
scroll to position [147, 0]
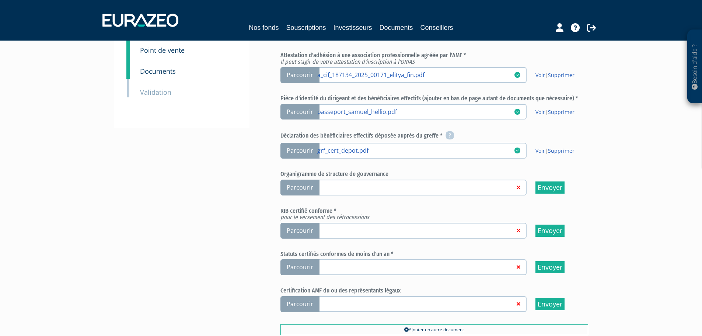
click at [339, 228] on link at bounding box center [415, 229] width 197 height 7
click at [0, 0] on input "Parcourir" at bounding box center [0, 0] width 0 height 0
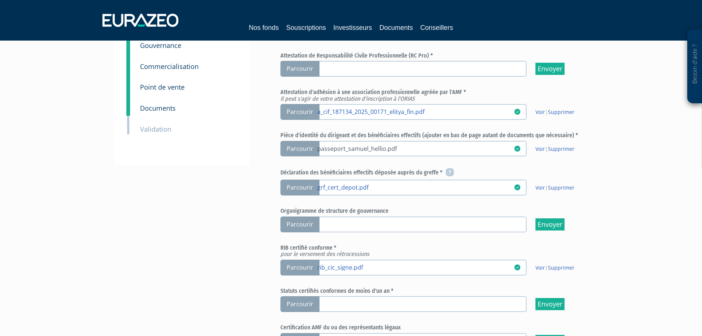
scroll to position [147, 0]
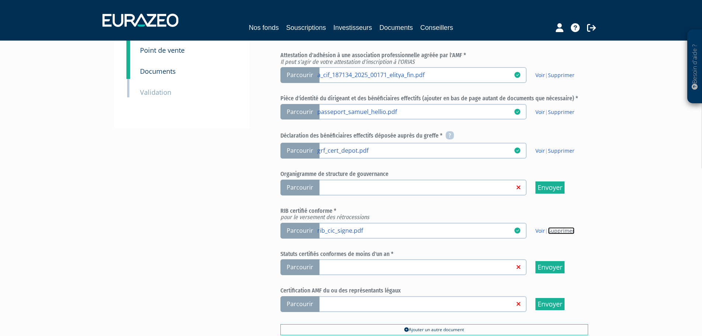
click at [564, 230] on link "Supprimer" at bounding box center [561, 230] width 27 height 7
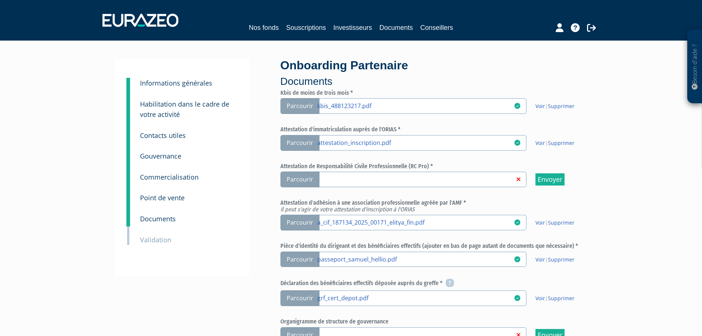
click at [331, 181] on link at bounding box center [415, 178] width 197 height 7
click at [0, 0] on input "Parcourir" at bounding box center [0, 0] width 0 height 0
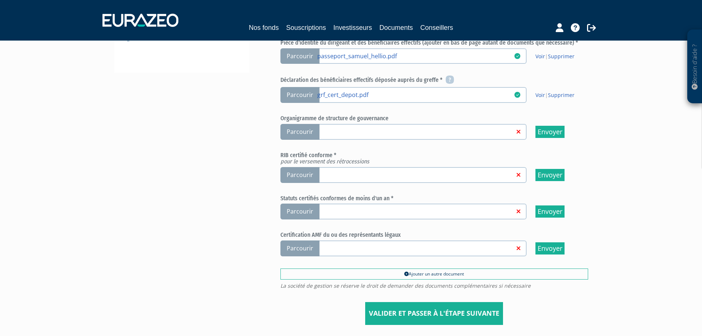
scroll to position [221, 0]
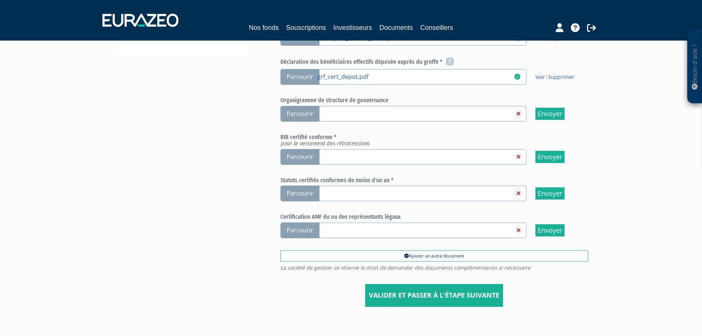
click at [358, 189] on link at bounding box center [415, 192] width 197 height 7
click at [0, 0] on input "Parcourir" at bounding box center [0, 0] width 0 height 0
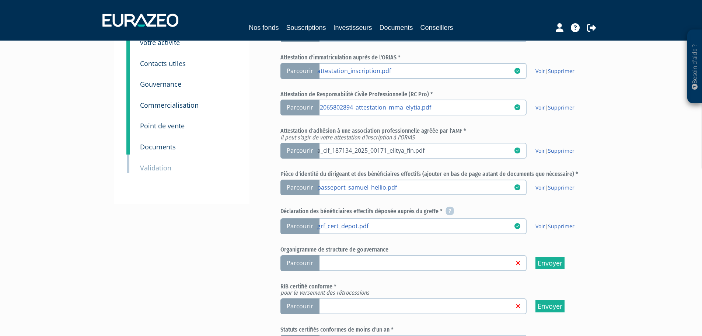
scroll to position [184, 0]
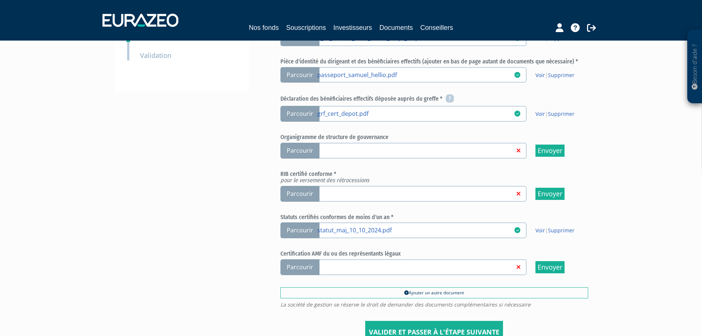
click at [377, 189] on link at bounding box center [415, 192] width 197 height 7
click at [0, 0] on input "Parcourir" at bounding box center [0, 0] width 0 height 0
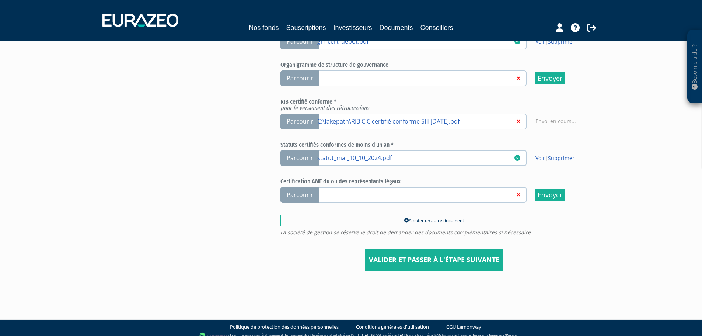
scroll to position [263, 0]
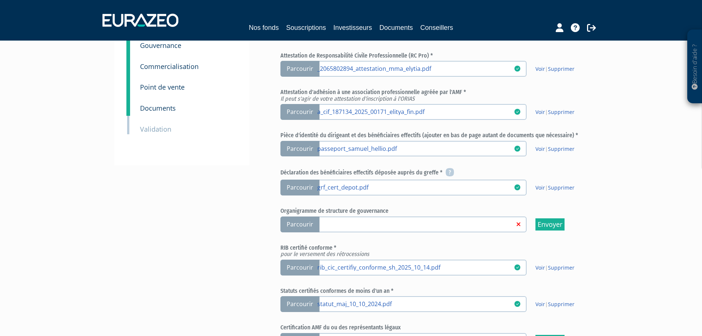
scroll to position [258, 0]
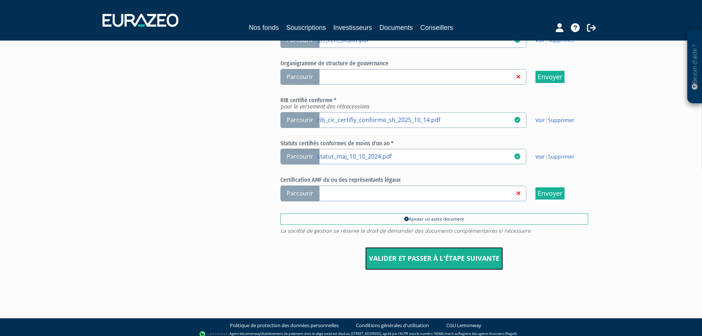
click at [411, 261] on input "Valider et passer à l'étape suivante" at bounding box center [434, 258] width 138 height 23
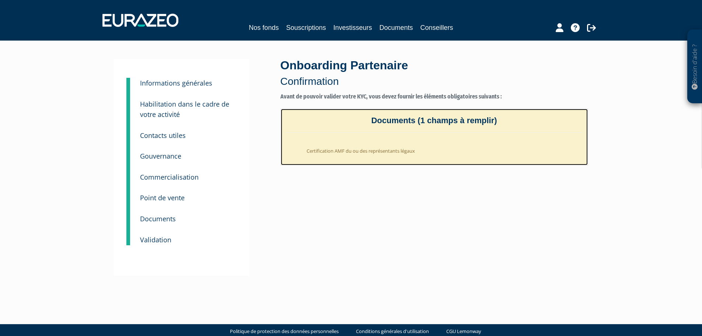
click at [334, 151] on li "Certification AMF du ou des représentants légaux" at bounding box center [441, 149] width 281 height 18
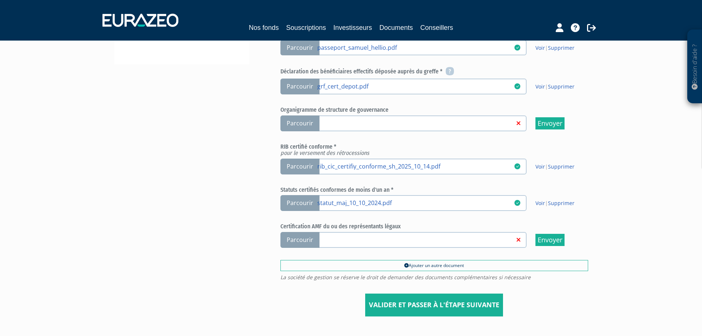
scroll to position [221, 0]
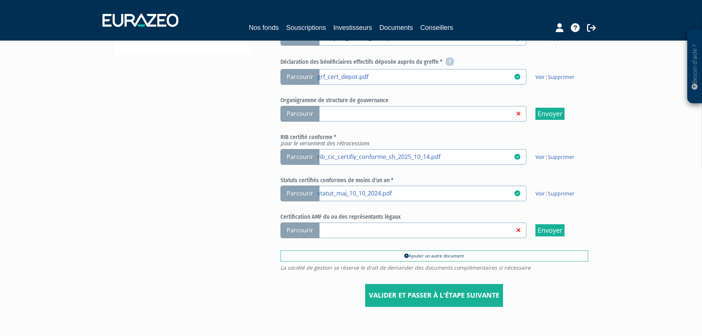
click at [341, 231] on link at bounding box center [415, 229] width 197 height 7
click at [0, 0] on input "Parcourir" at bounding box center [0, 0] width 0 height 0
click at [353, 231] on link at bounding box center [415, 229] width 197 height 7
click at [0, 0] on input "Parcourir" at bounding box center [0, 0] width 0 height 0
click at [434, 294] on input "Valider et passer à l'étape suivante" at bounding box center [434, 295] width 138 height 23
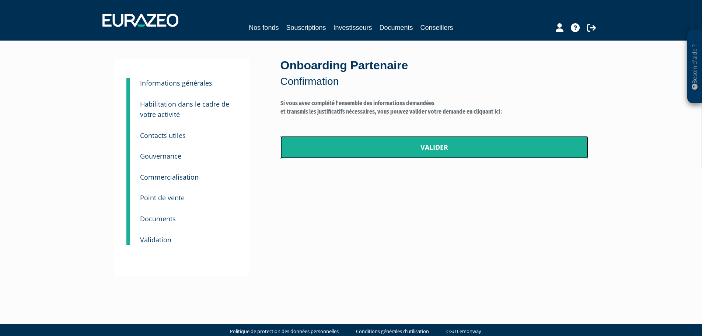
drag, startPoint x: 432, startPoint y: 148, endPoint x: 384, endPoint y: 27, distance: 130.4
click at [432, 148] on link "Valider" at bounding box center [434, 147] width 308 height 23
